Goal: Task Accomplishment & Management: Complete application form

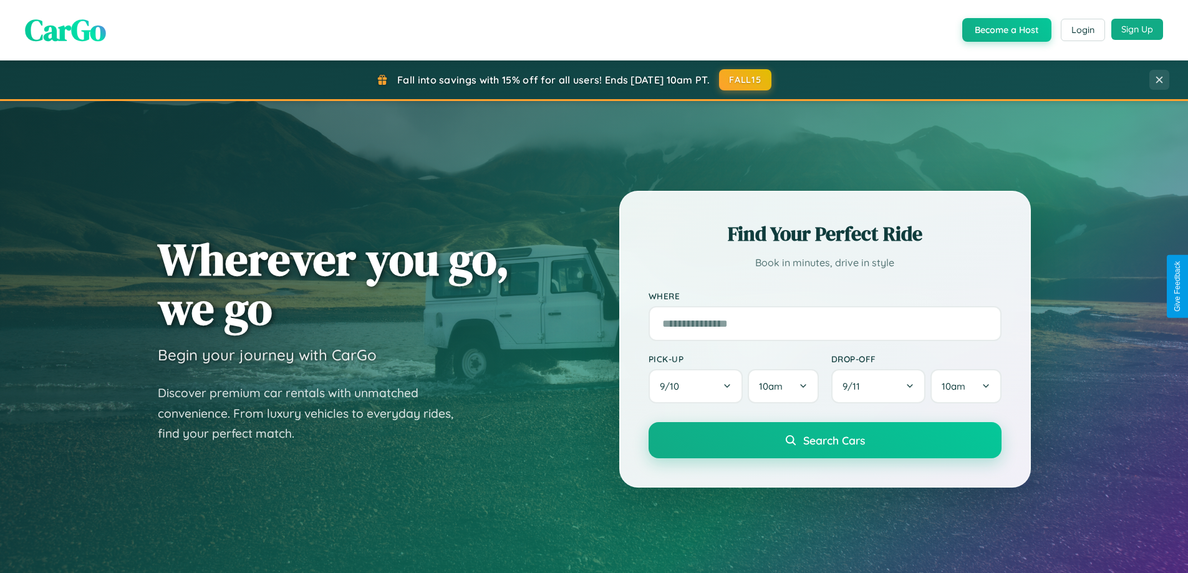
click at [1137, 29] on button "Sign Up" at bounding box center [1138, 29] width 52 height 21
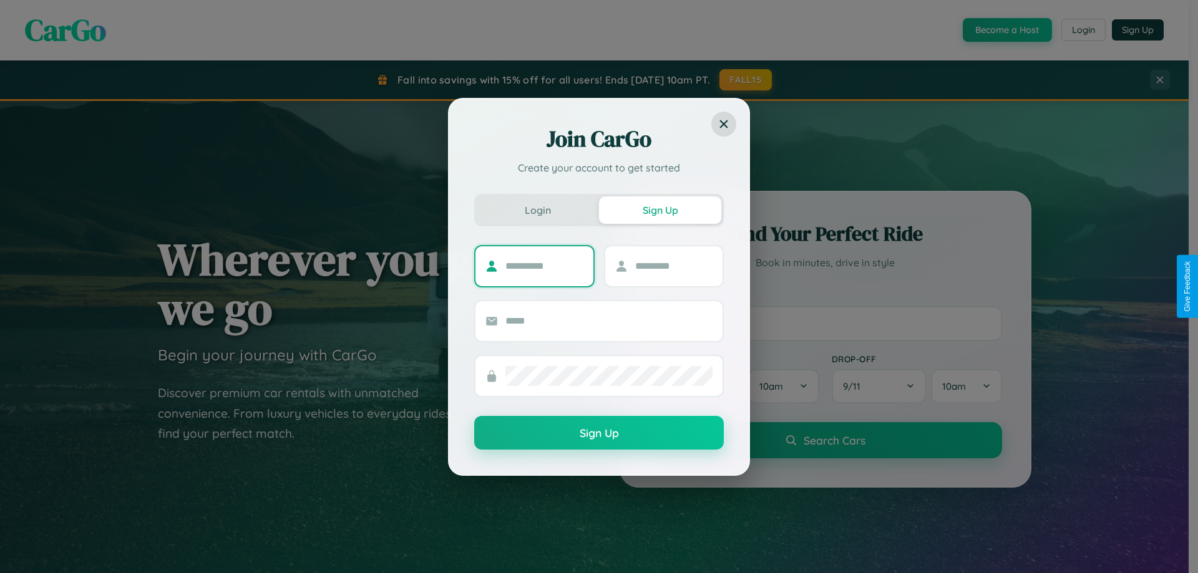
click at [544, 266] on input "text" at bounding box center [544, 266] width 78 height 20
type input "******"
click at [673, 266] on input "text" at bounding box center [674, 266] width 78 height 20
type input "*****"
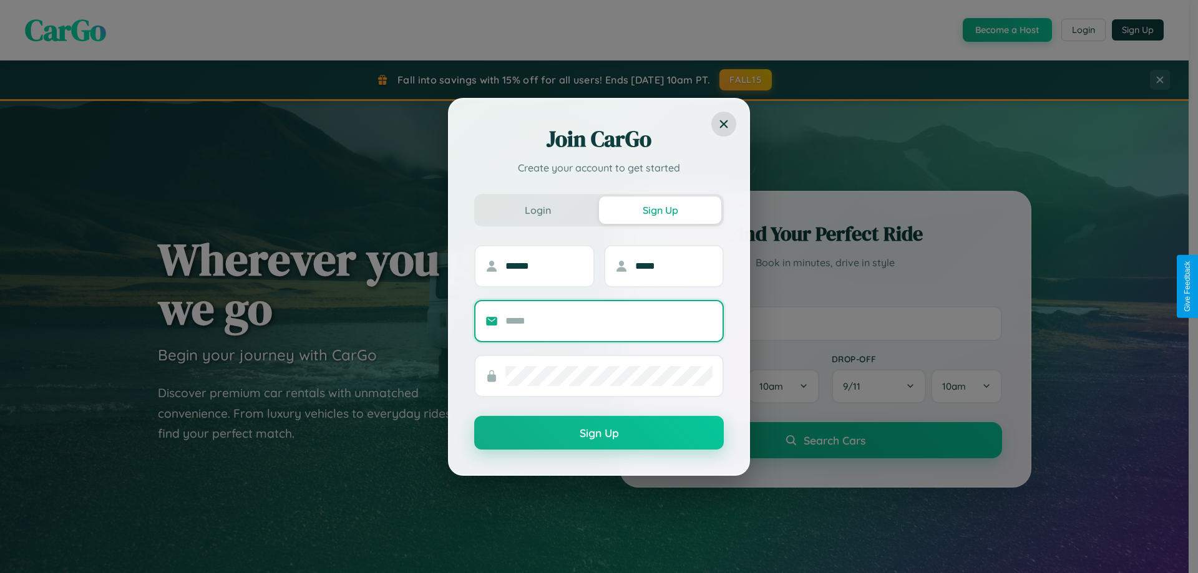
click at [609, 321] on input "text" at bounding box center [608, 321] width 207 height 20
type input "**********"
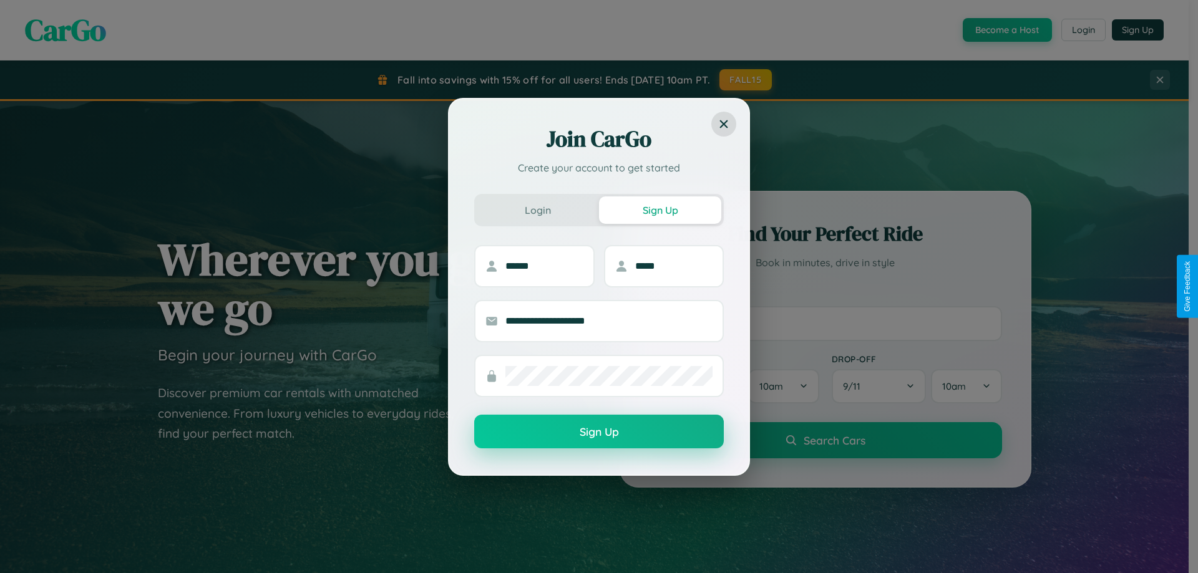
click at [599, 432] on button "Sign Up" at bounding box center [599, 432] width 250 height 34
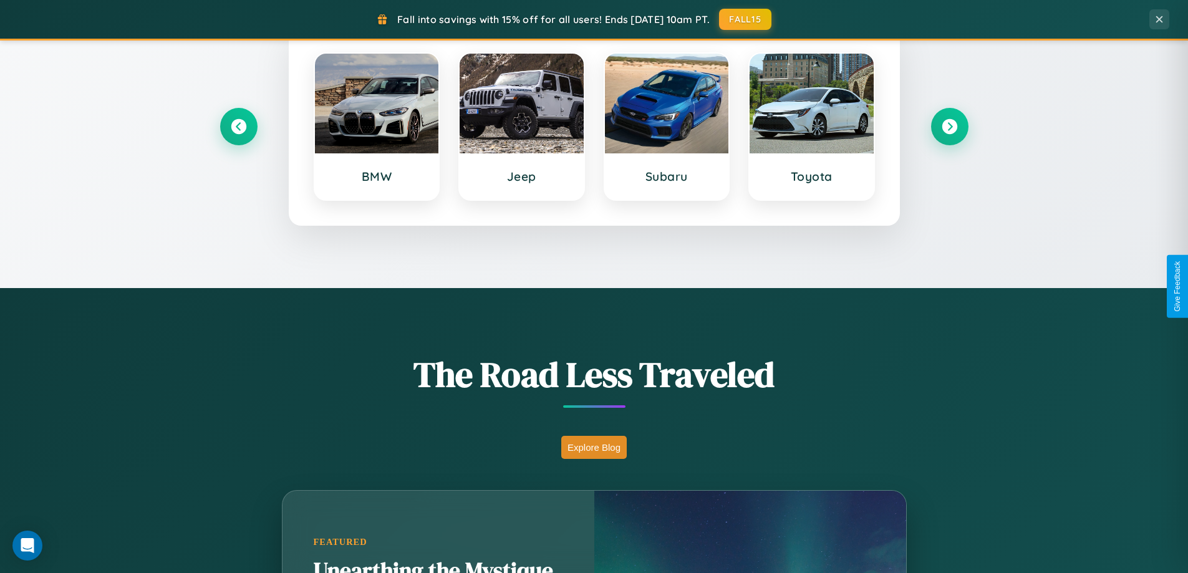
scroll to position [538, 0]
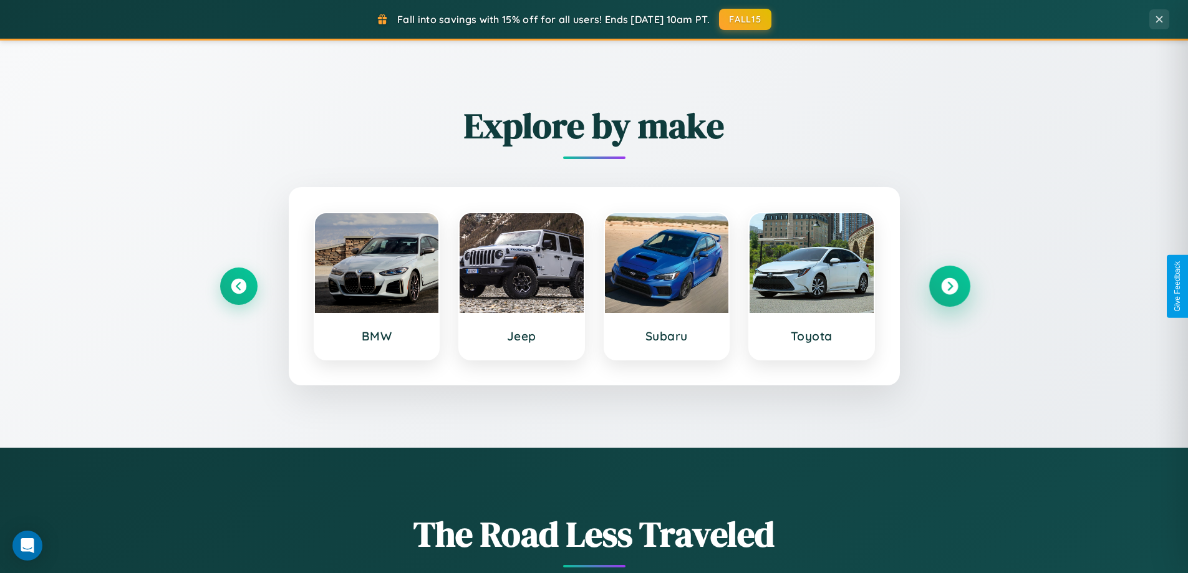
click at [949, 286] on icon at bounding box center [949, 286] width 17 height 17
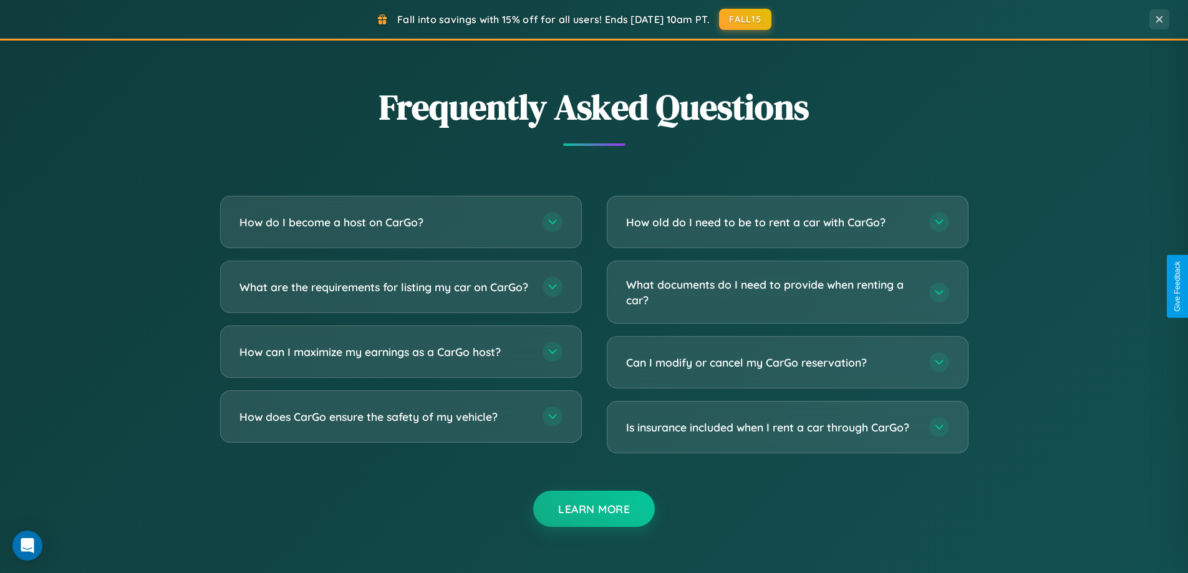
scroll to position [2400, 0]
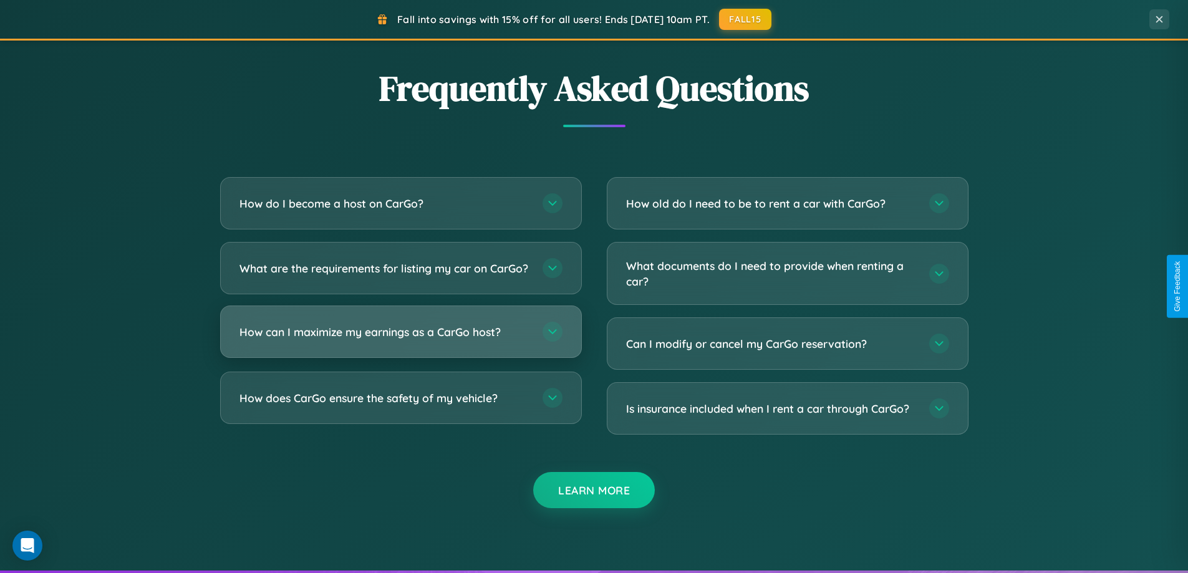
click at [400, 340] on h3 "How can I maximize my earnings as a CarGo host?" at bounding box center [385, 332] width 291 height 16
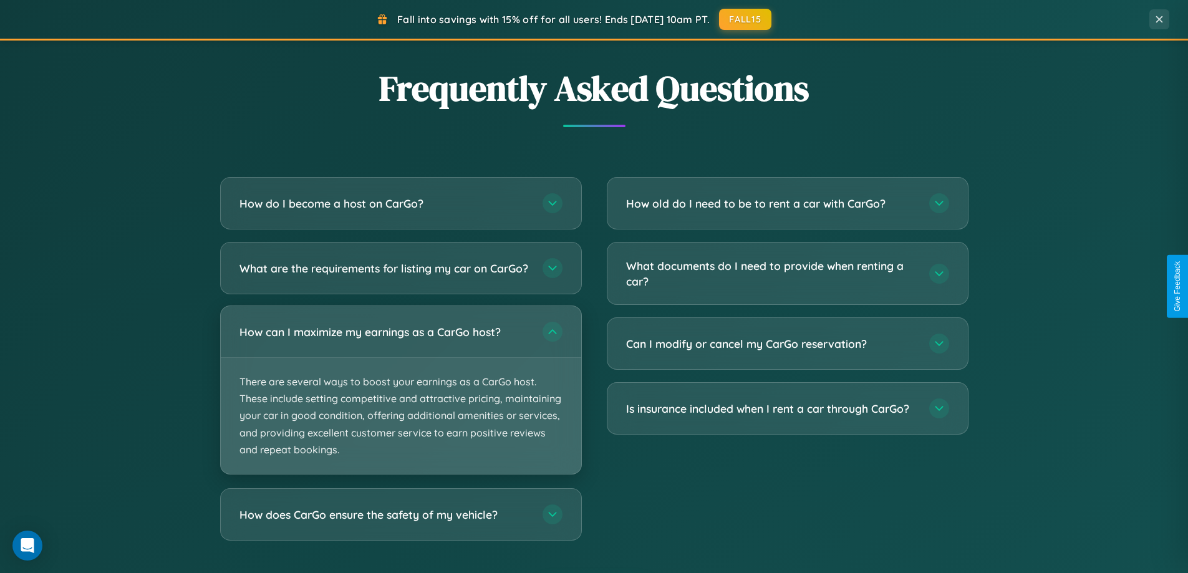
click at [400, 400] on p "There are several ways to boost your earnings as a CarGo host. These include se…" at bounding box center [401, 416] width 361 height 116
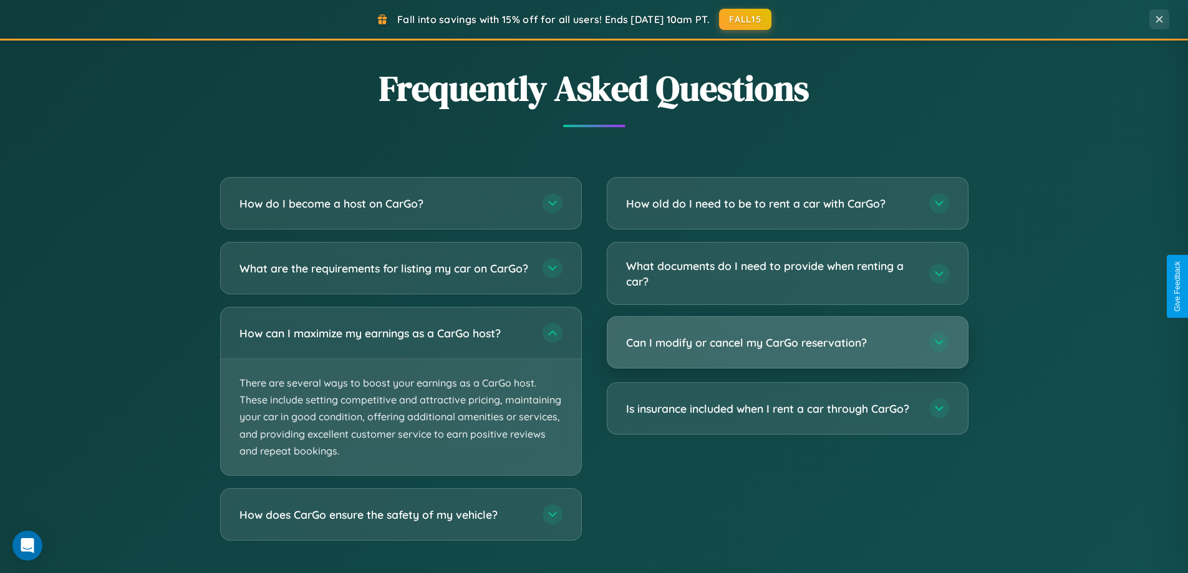
click at [787, 344] on h3 "Can I modify or cancel my CarGo reservation?" at bounding box center [771, 343] width 291 height 16
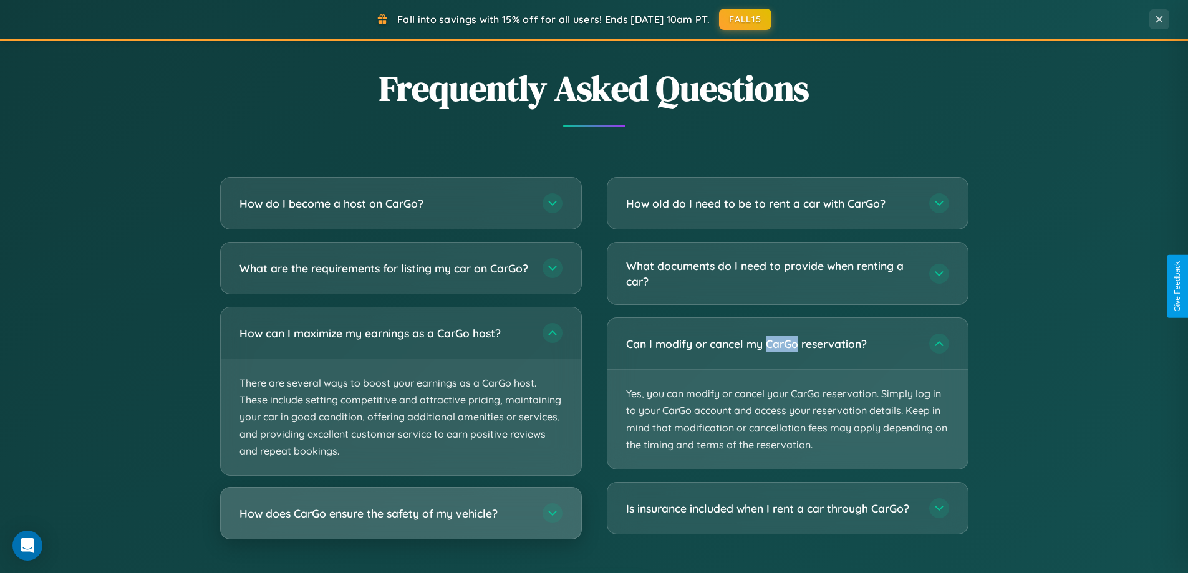
click at [400, 521] on h3 "How does CarGo ensure the safety of my vehicle?" at bounding box center [385, 514] width 291 height 16
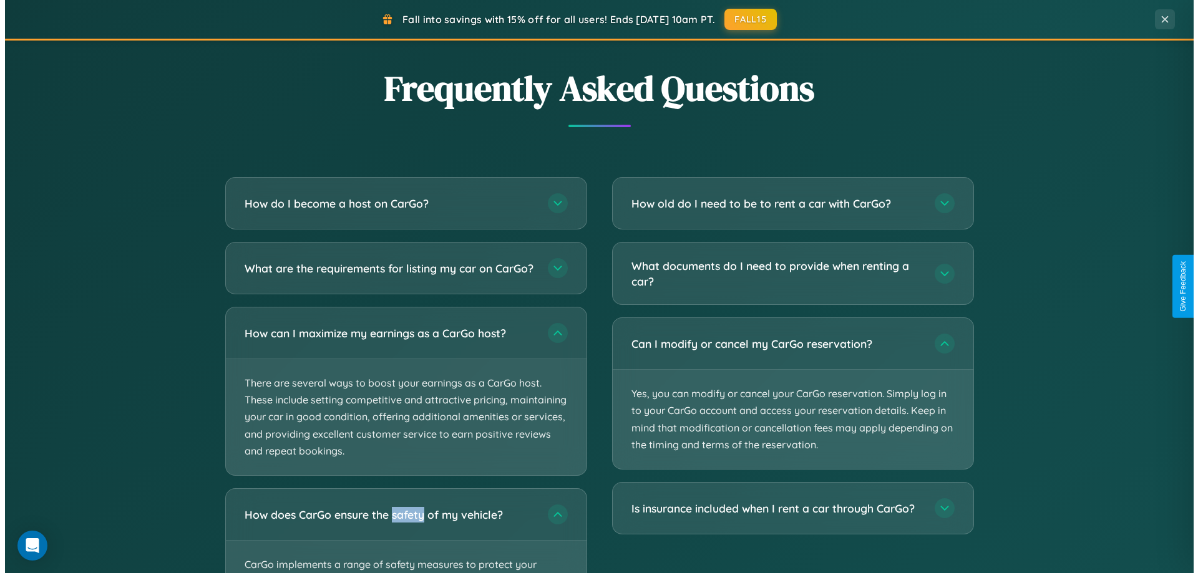
scroll to position [0, 0]
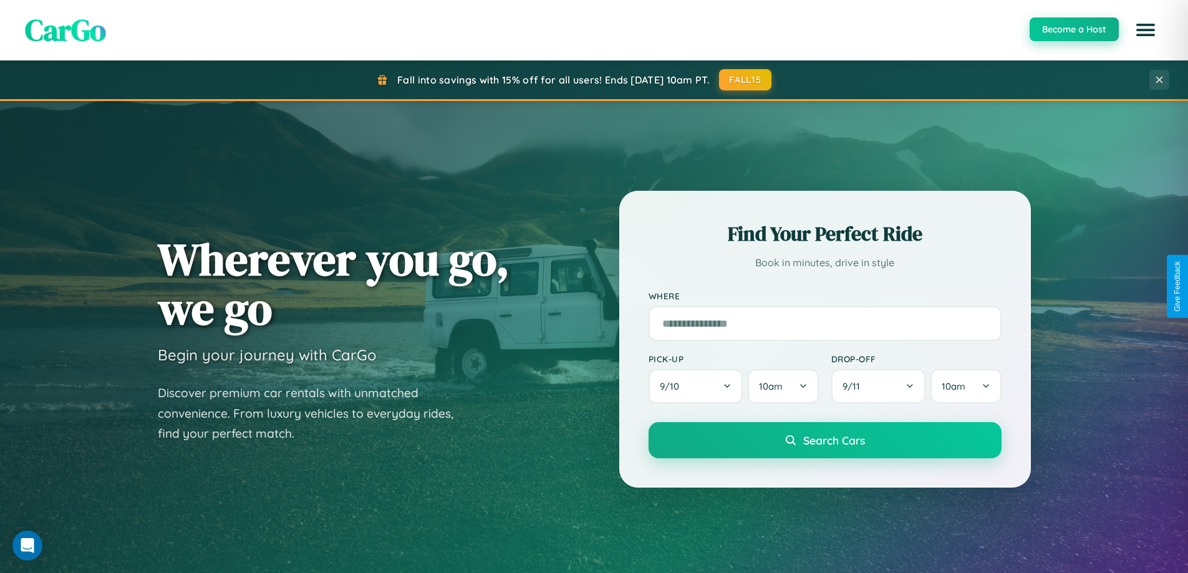
click at [1073, 30] on button "Become a Host" at bounding box center [1074, 29] width 89 height 24
